Goal: Check status

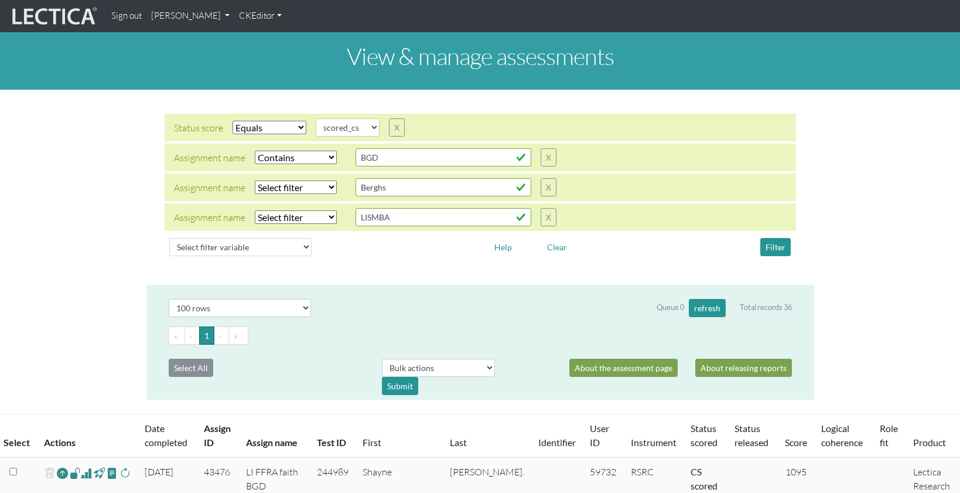
select select "scored_cs"
select select "icontains"
select select "100"
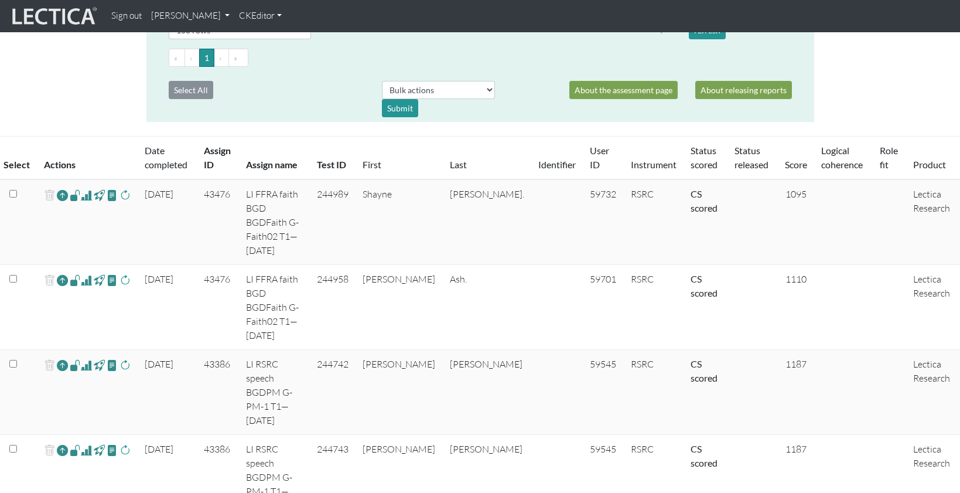
scroll to position [271, 0]
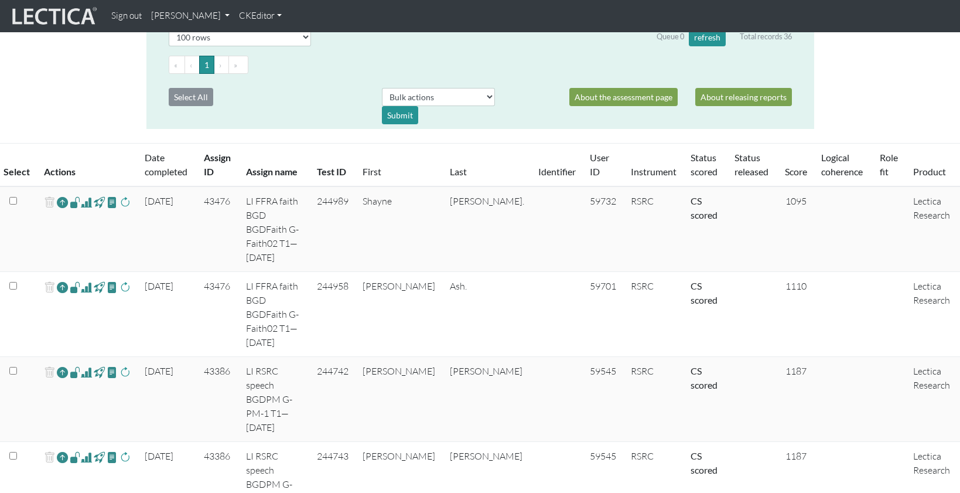
click at [81, 195] on span at bounding box center [86, 202] width 11 height 14
click at [81, 280] on span at bounding box center [86, 287] width 11 height 14
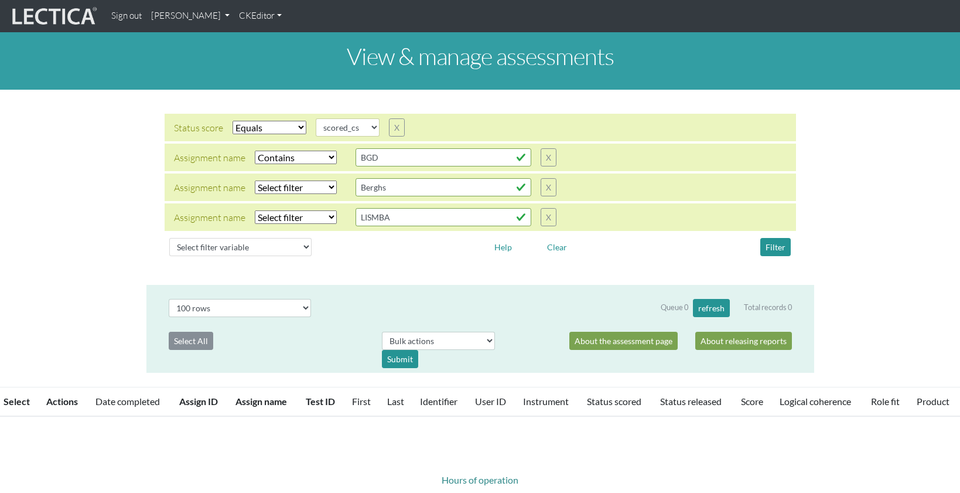
select select "scored_cs"
select select "icontains"
select select "100"
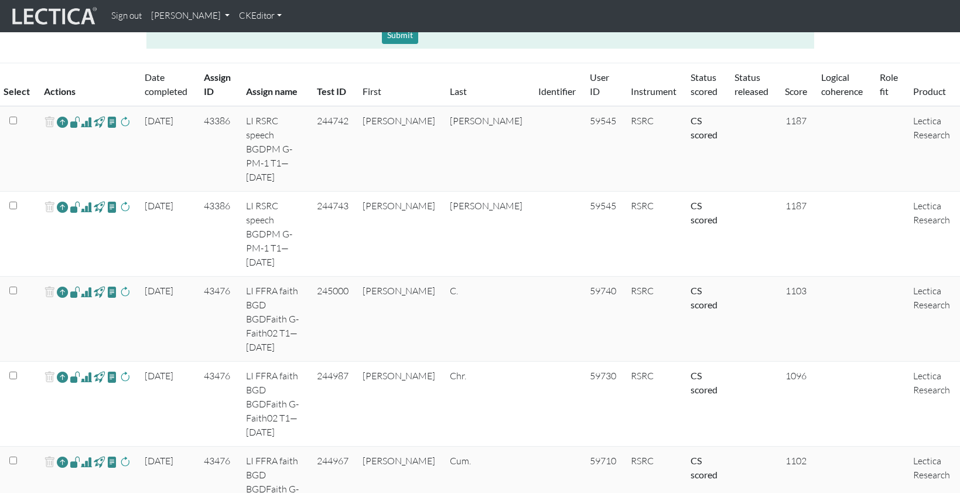
scroll to position [360, 0]
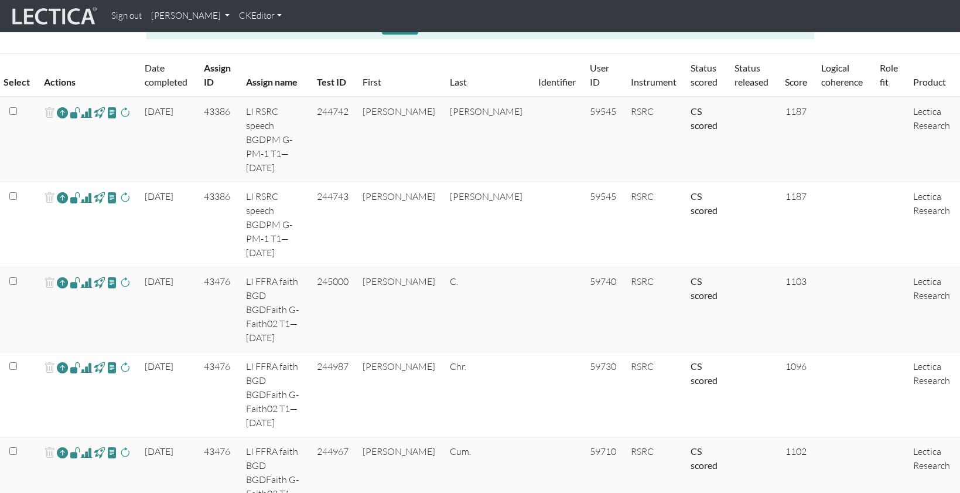
click at [82, 275] on span at bounding box center [86, 282] width 11 height 14
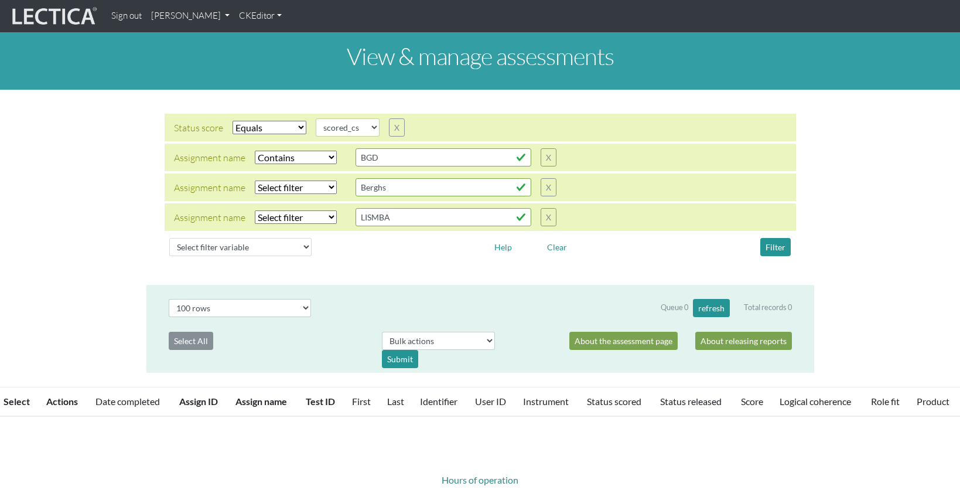
select select "scored_cs"
select select "icontains"
select select "100"
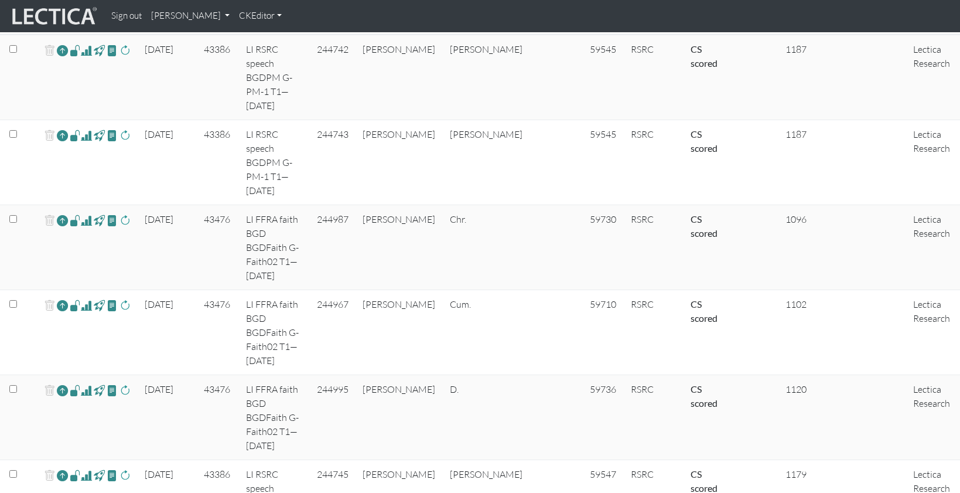
scroll to position [424, 0]
click at [81, 211] on span at bounding box center [86, 218] width 11 height 14
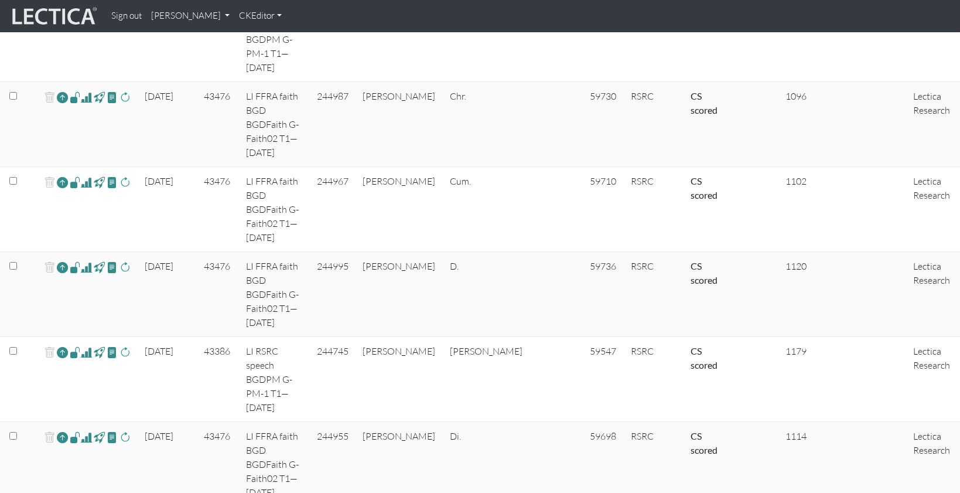
scroll to position [544, 0]
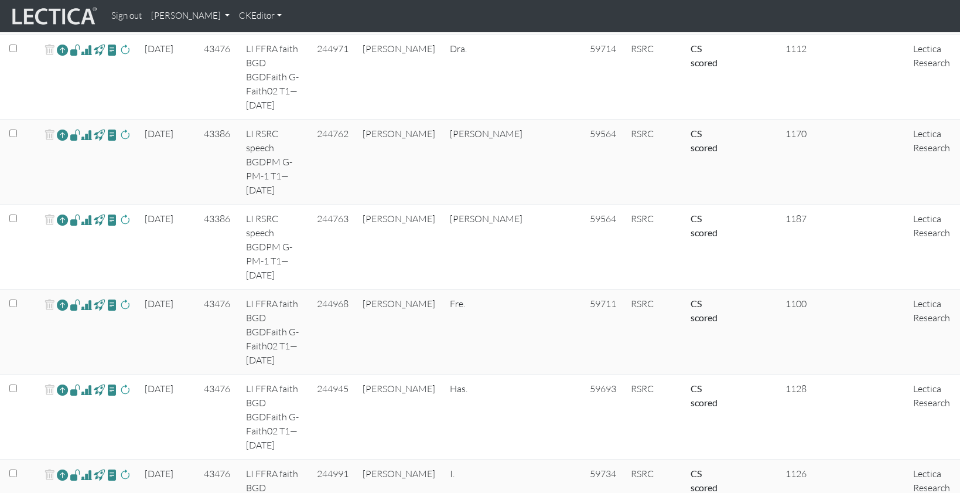
scroll to position [1150, 0]
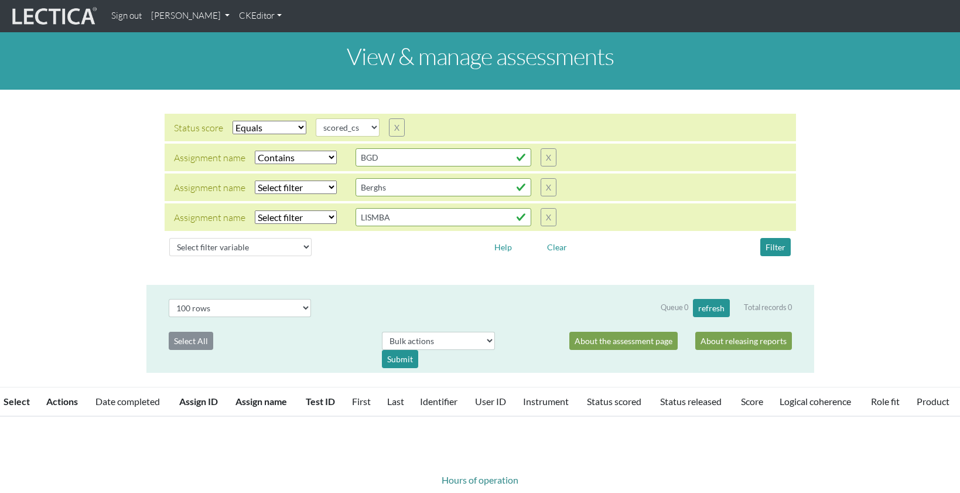
select select "scored_cs"
select select "icontains"
select select "100"
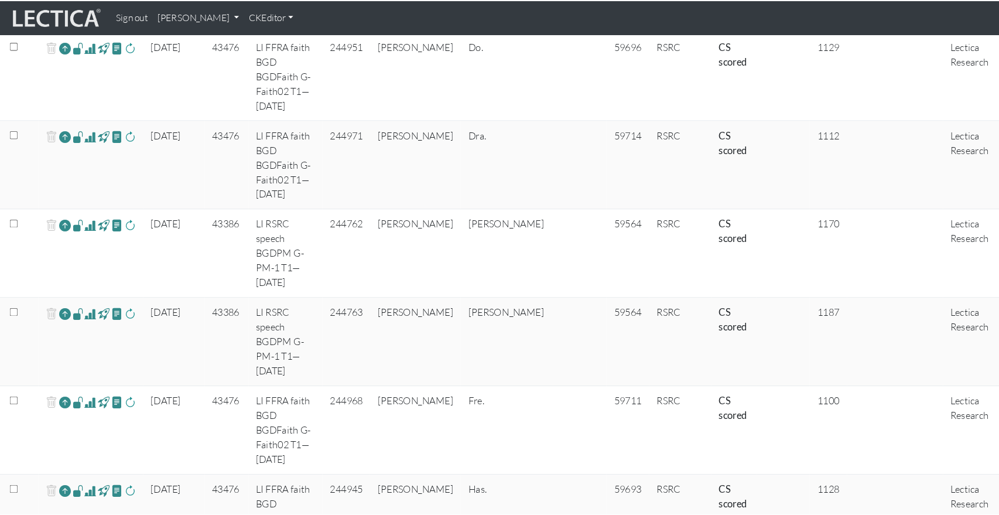
scroll to position [1023, 0]
